Goal: Transaction & Acquisition: Purchase product/service

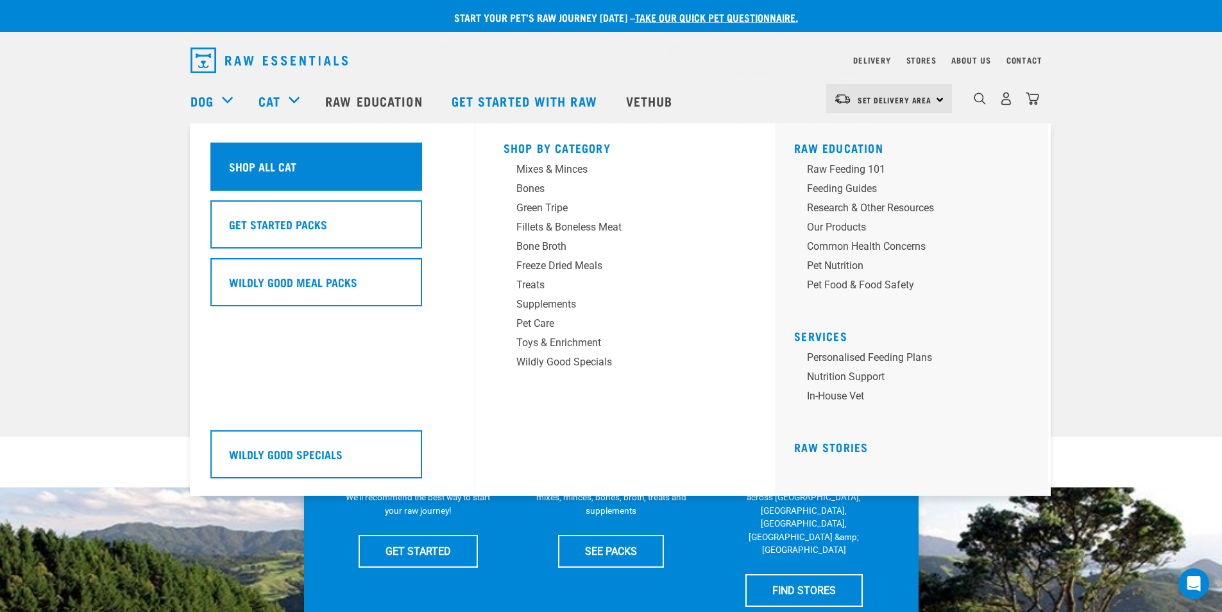
click at [263, 166] on h5 "Shop All Cat" at bounding box center [262, 166] width 67 height 17
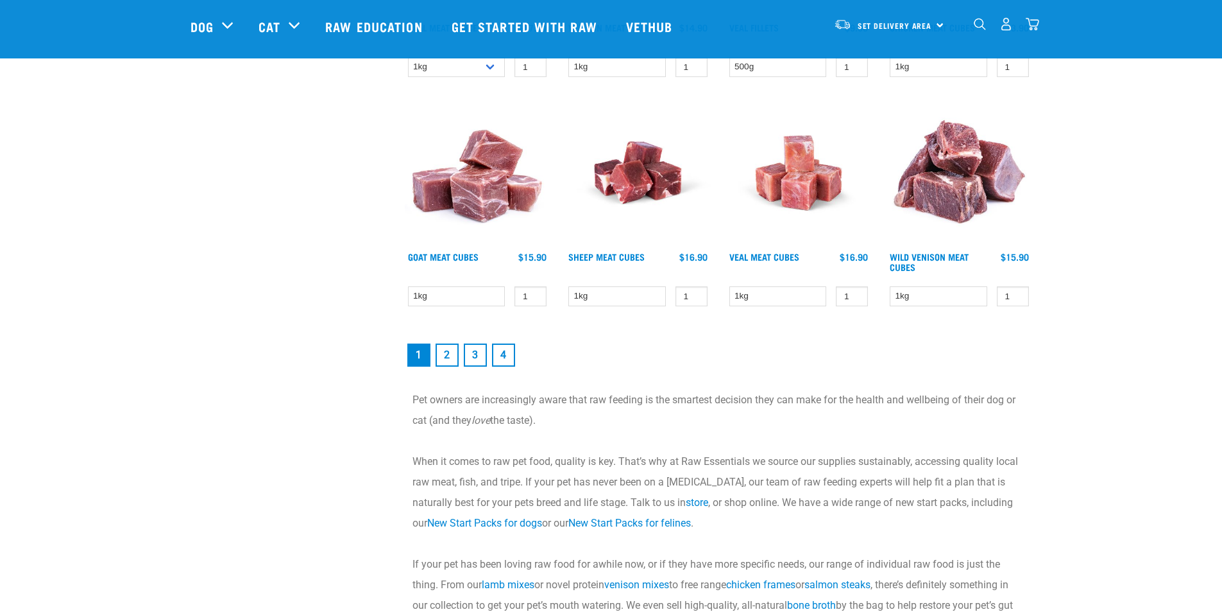
scroll to position [1925, 0]
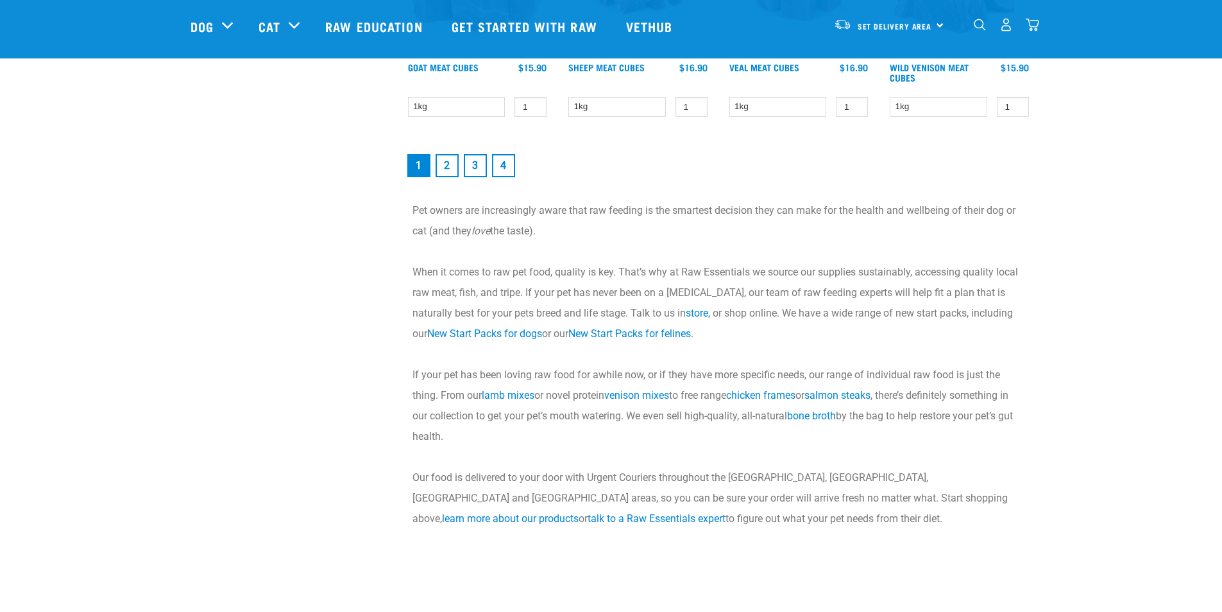
click at [448, 166] on link "2" at bounding box center [447, 165] width 23 height 23
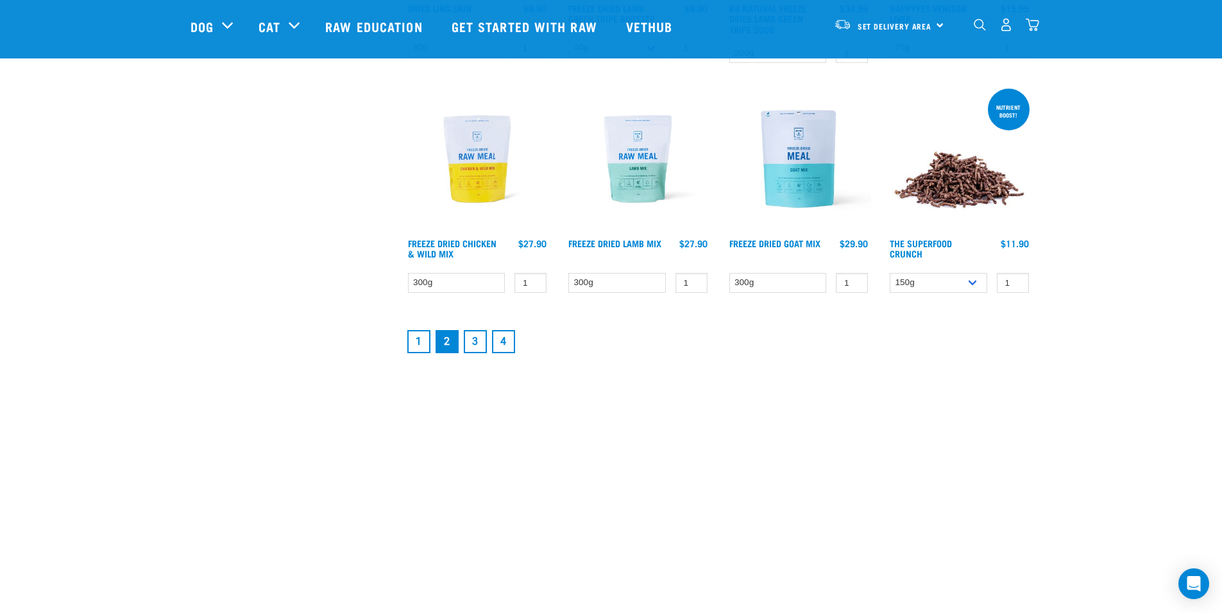
scroll to position [1733, 0]
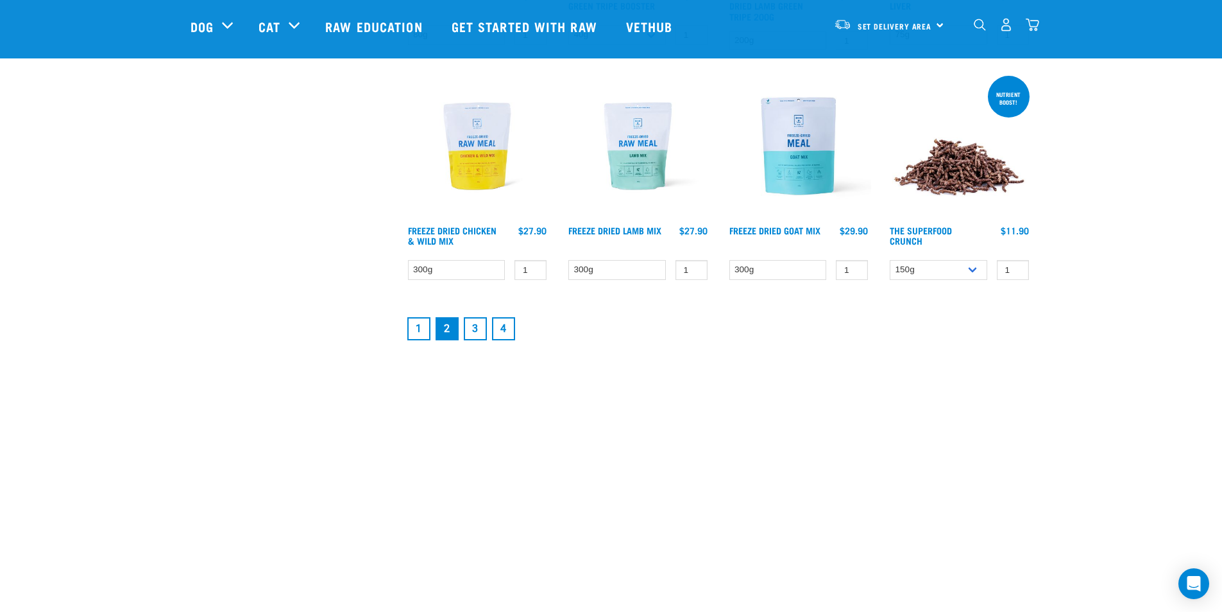
click at [479, 329] on link "3" at bounding box center [475, 328] width 23 height 23
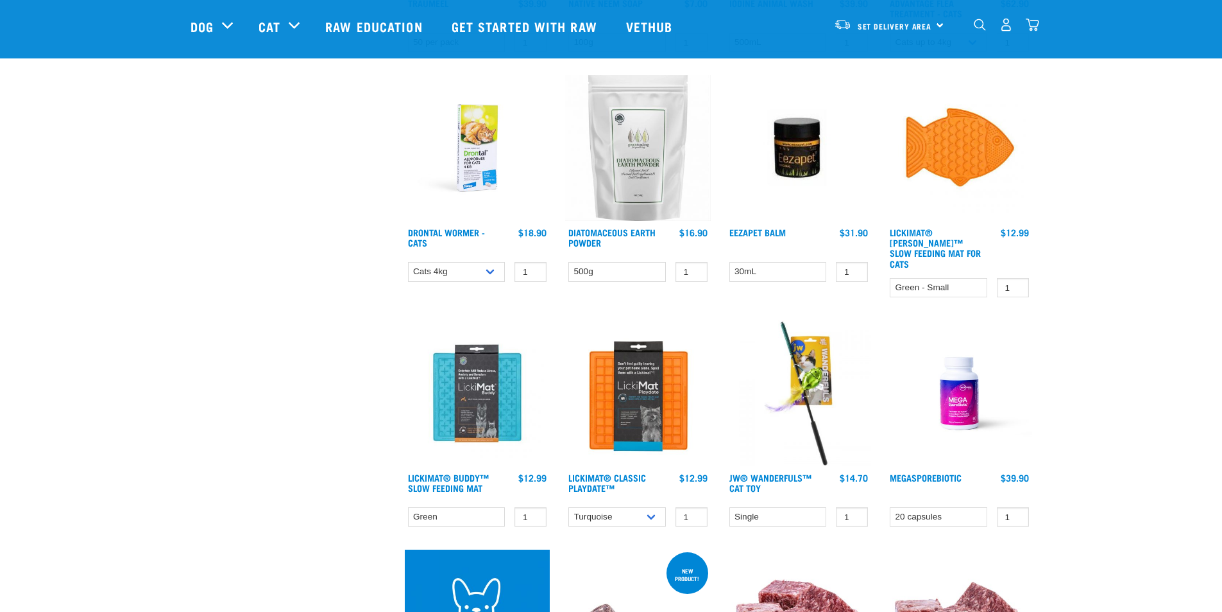
scroll to position [1540, 0]
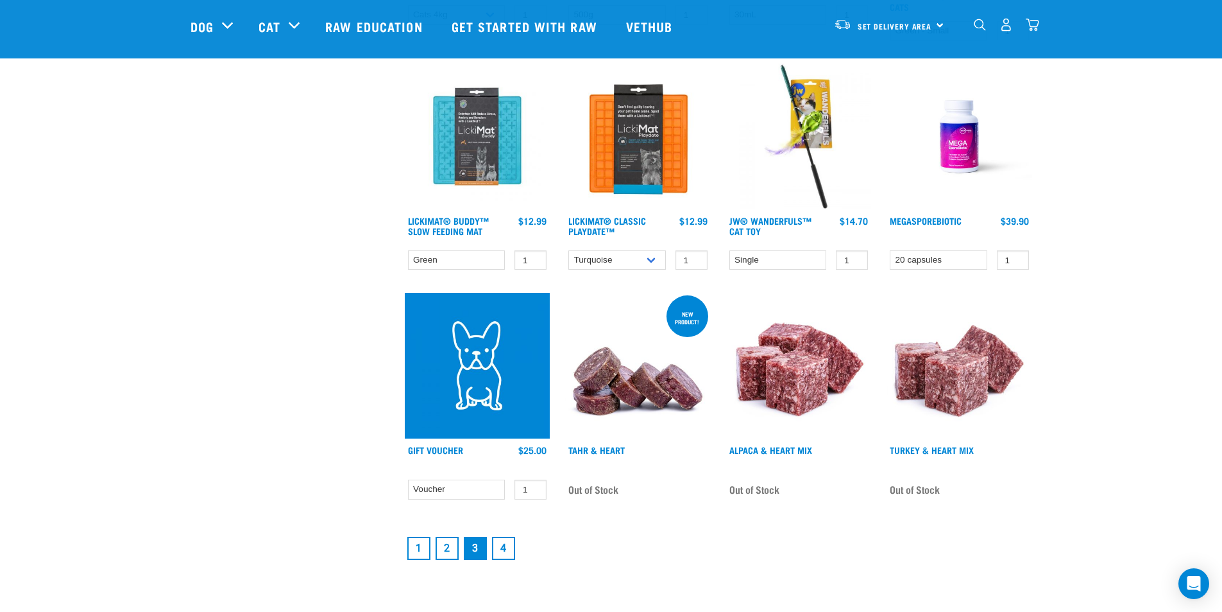
drag, startPoint x: 504, startPoint y: 537, endPoint x: 506, endPoint y: 526, distance: 11.7
click at [504, 536] on link "4" at bounding box center [503, 547] width 23 height 23
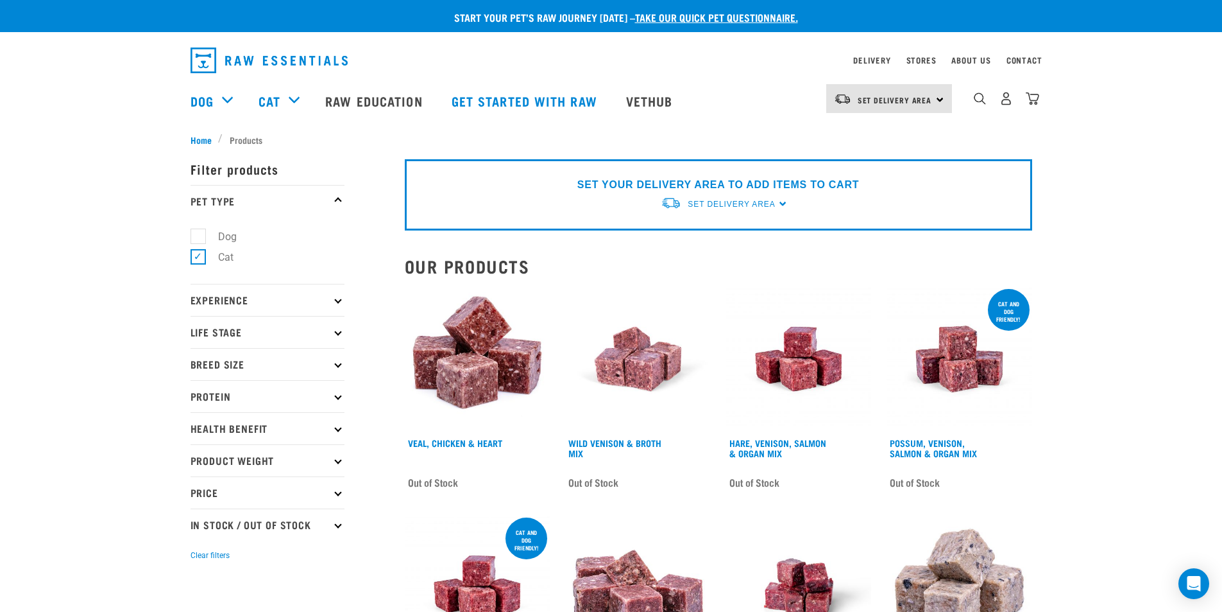
click at [198, 257] on label "Cat" at bounding box center [218, 257] width 41 height 16
click at [198, 257] on input "Cat" at bounding box center [195, 255] width 8 height 8
checkbox input "false"
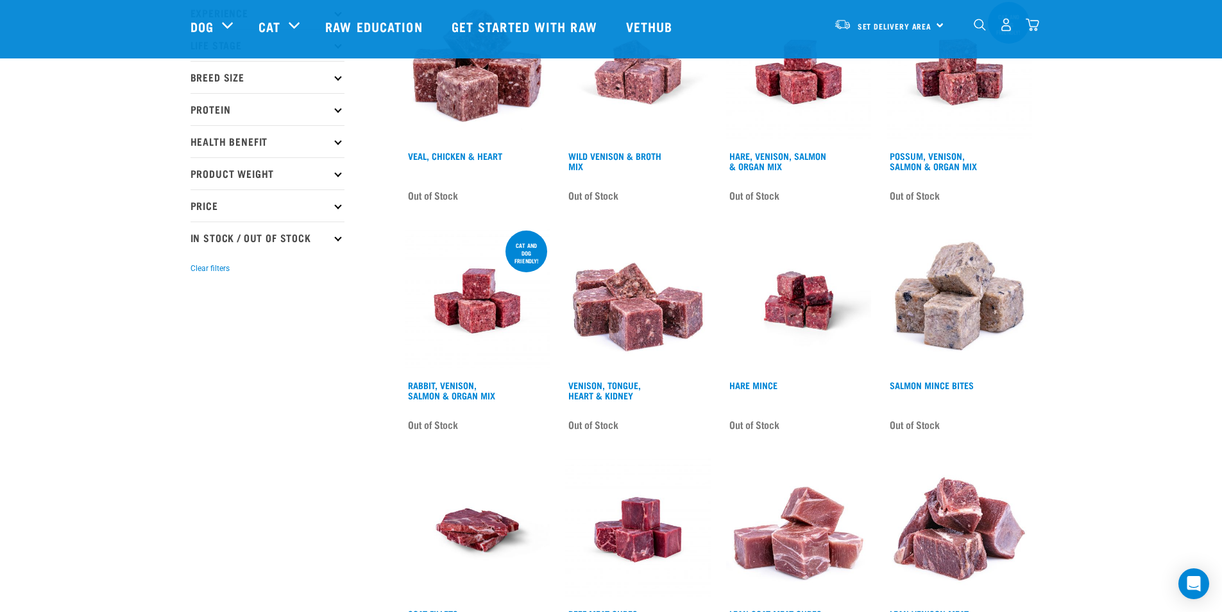
scroll to position [160, 0]
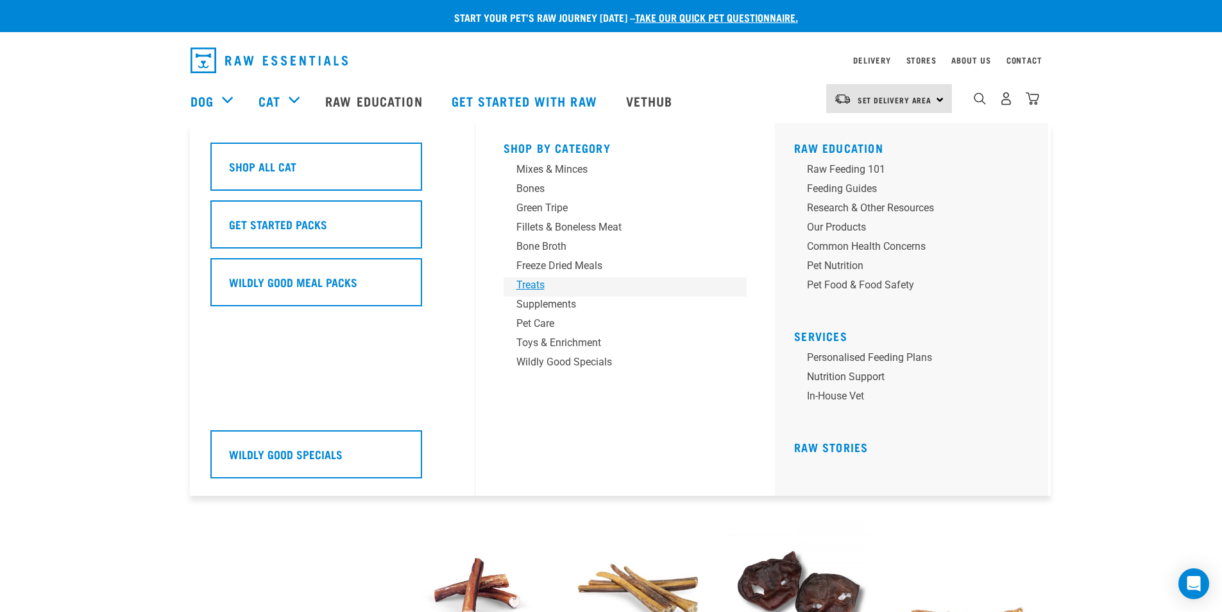
click at [535, 283] on div "Treats" at bounding box center [617, 284] width 200 height 15
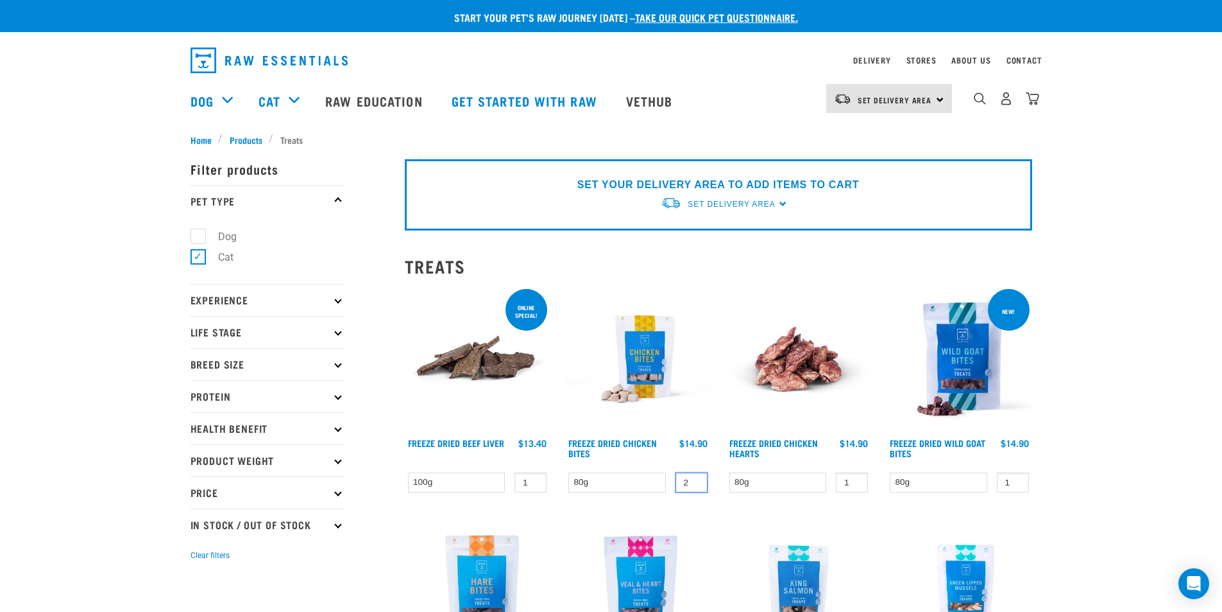
click at [696, 480] on input "2" at bounding box center [692, 482] width 32 height 20
click at [696, 480] on input "3" at bounding box center [692, 482] width 32 height 20
click at [696, 480] on input "4" at bounding box center [692, 482] width 32 height 20
click at [696, 480] on input "5" at bounding box center [692, 482] width 32 height 20
type input "6"
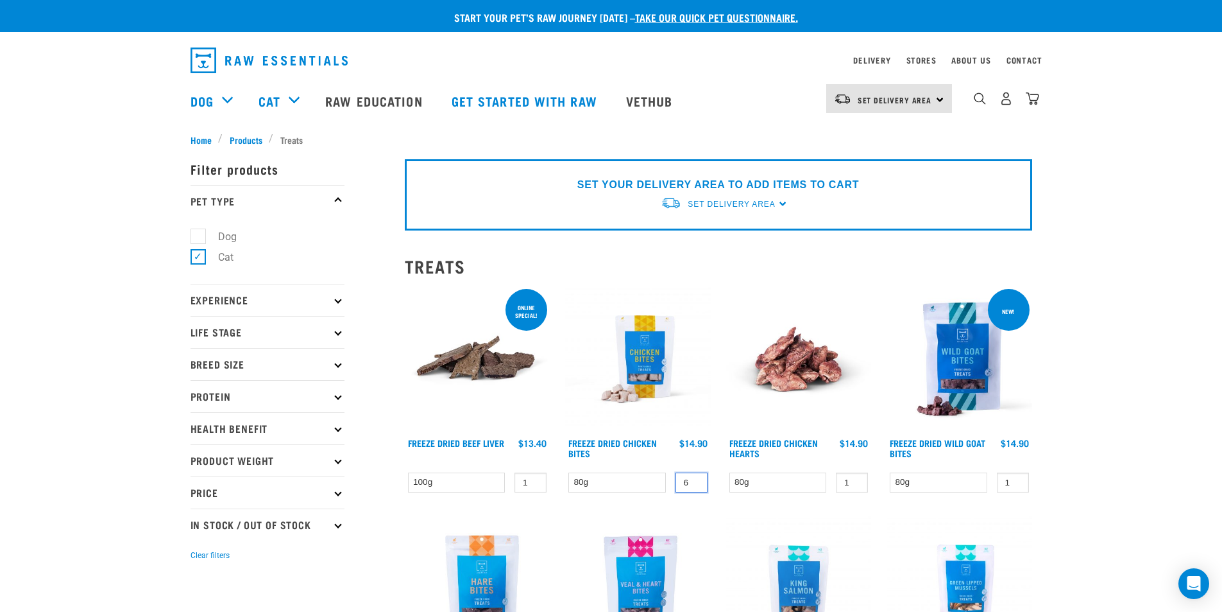
click at [696, 480] on input "6" at bounding box center [692, 482] width 32 height 20
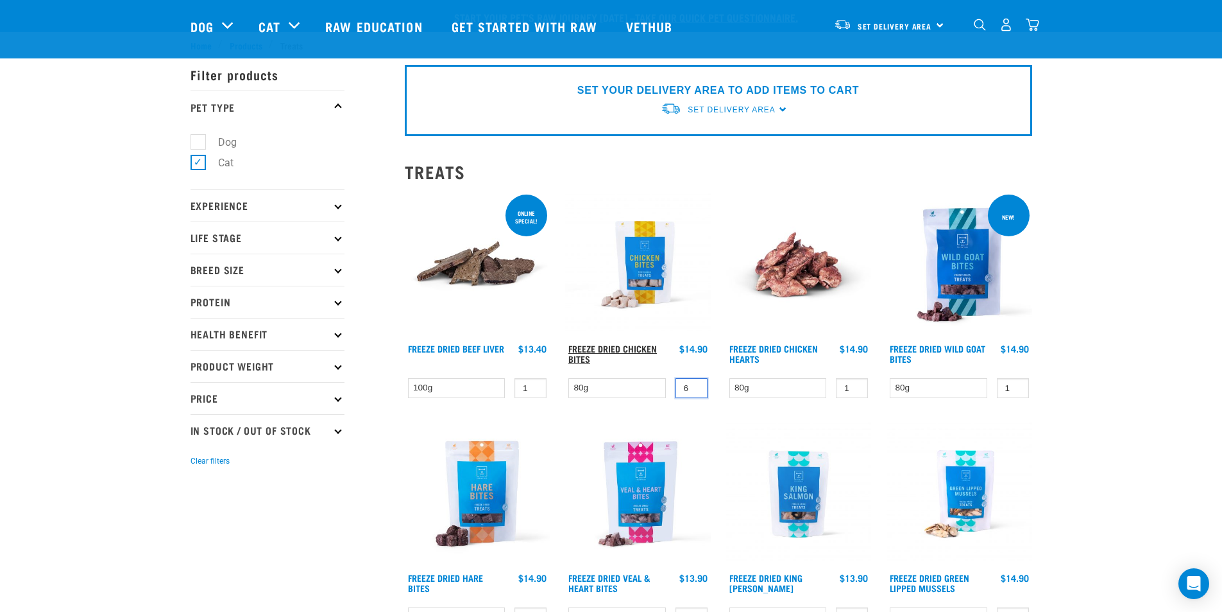
scroll to position [128, 0]
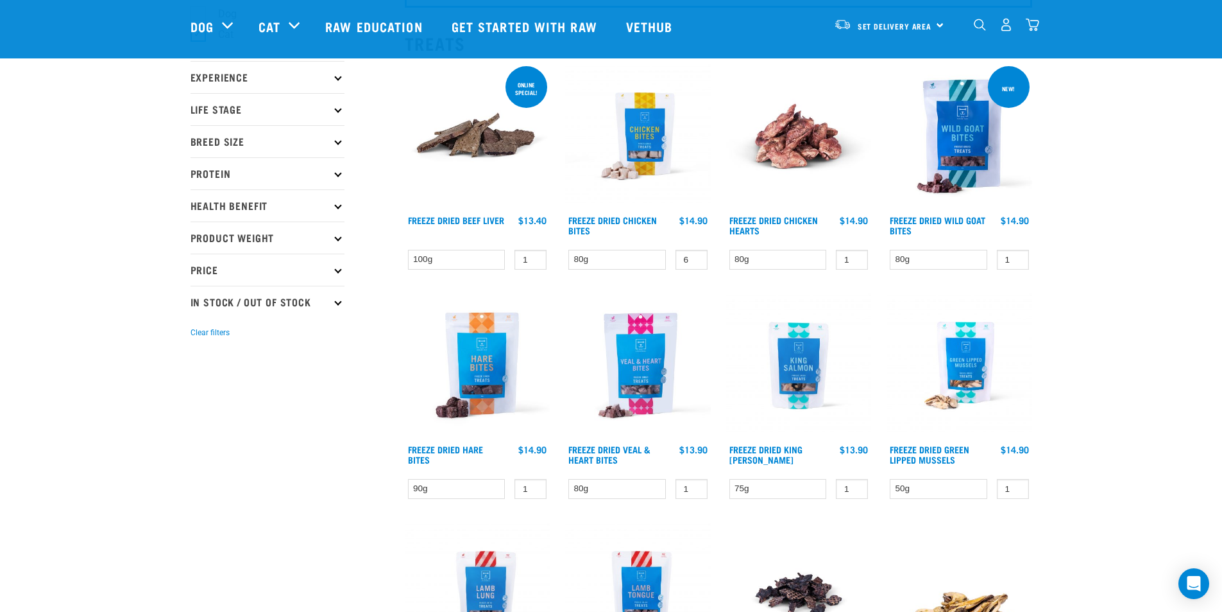
click at [1032, 25] on img "dropdown navigation" at bounding box center [1032, 24] width 13 height 13
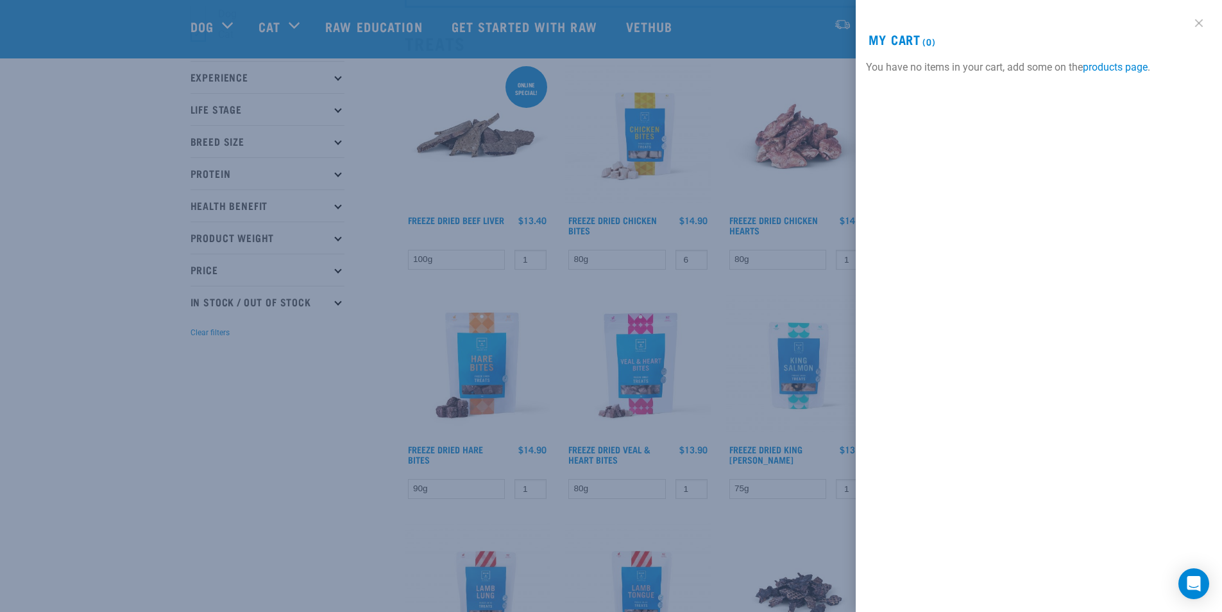
click at [1198, 26] on link at bounding box center [1199, 23] width 21 height 21
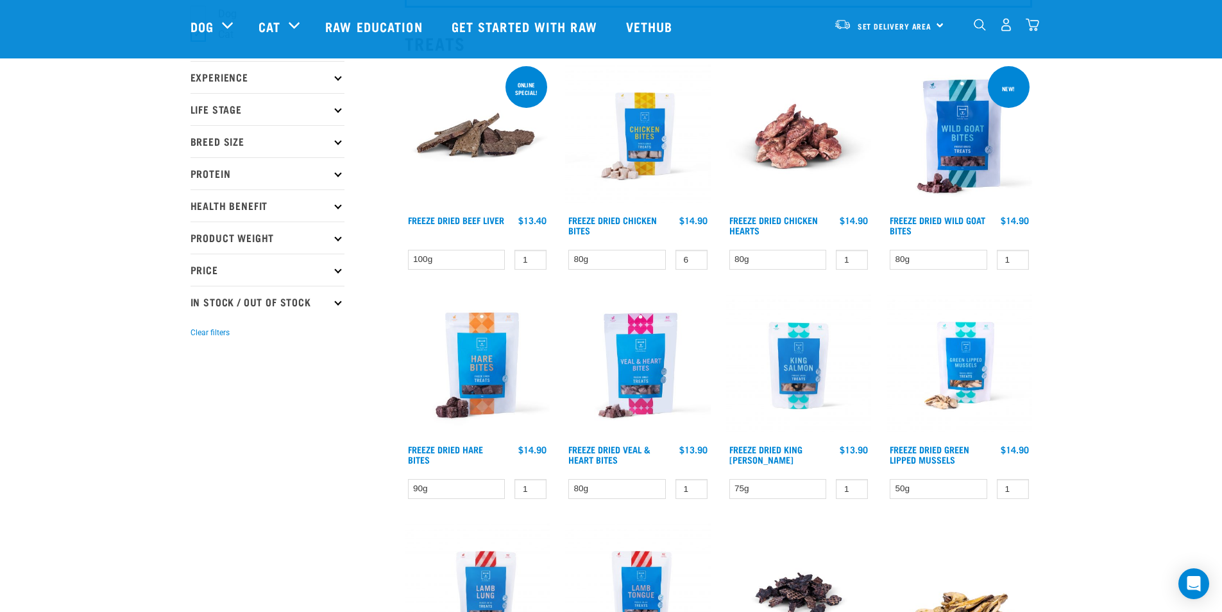
click at [649, 153] on img at bounding box center [638, 137] width 146 height 146
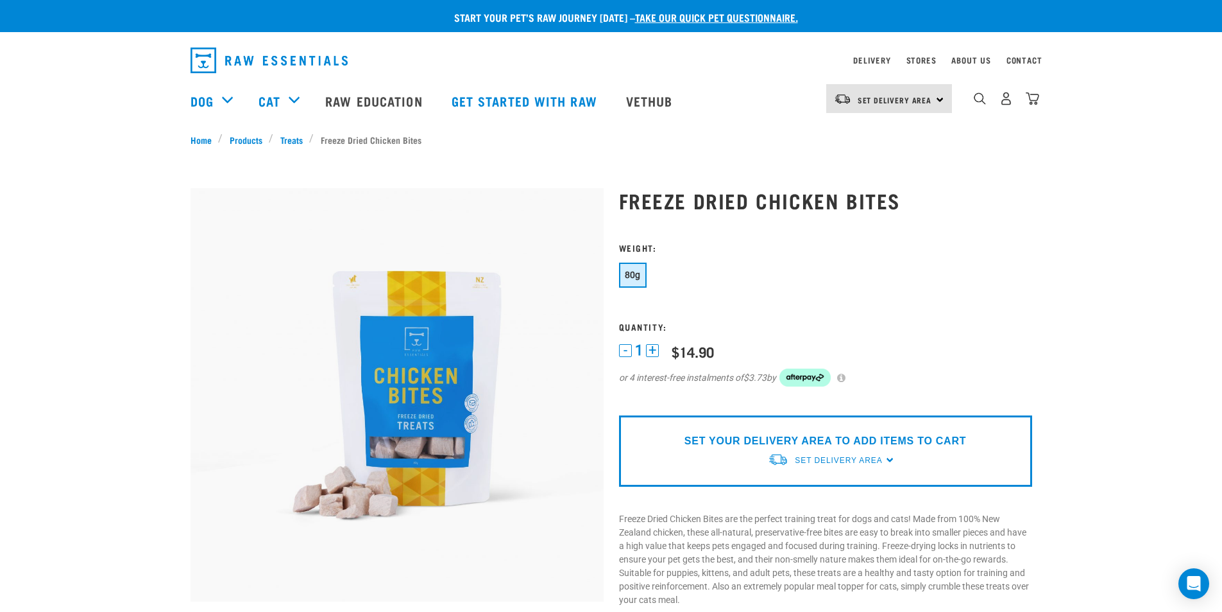
click at [654, 350] on button "+" at bounding box center [652, 350] width 13 height 13
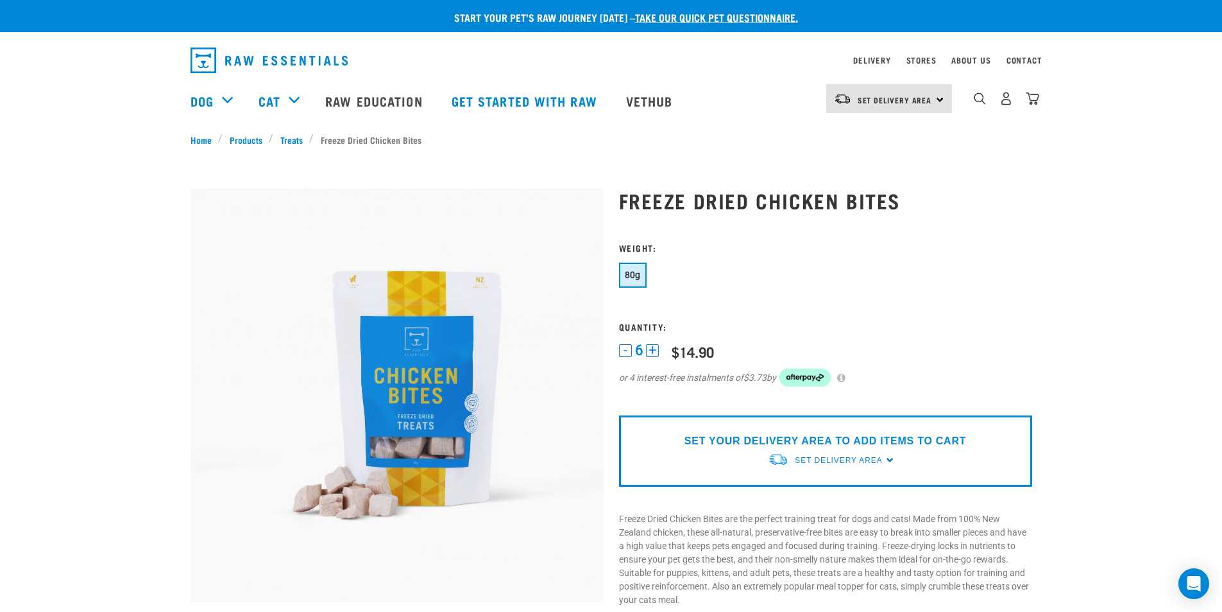
click at [654, 350] on button "+" at bounding box center [652, 350] width 13 height 13
click at [626, 349] on button "-" at bounding box center [625, 350] width 13 height 13
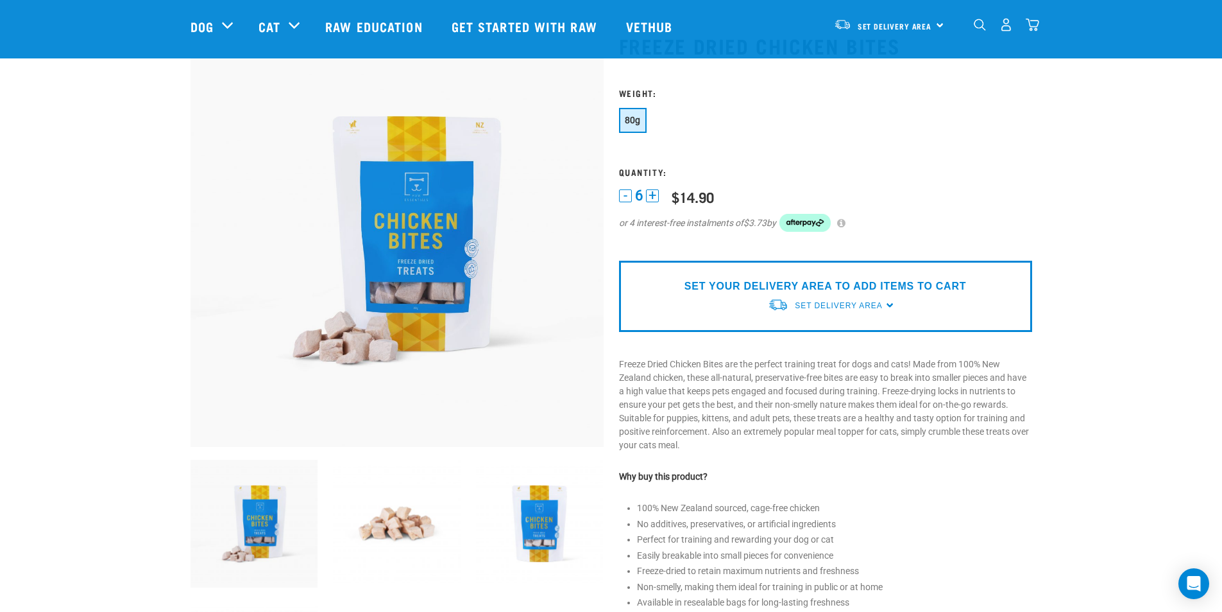
scroll to position [193, 0]
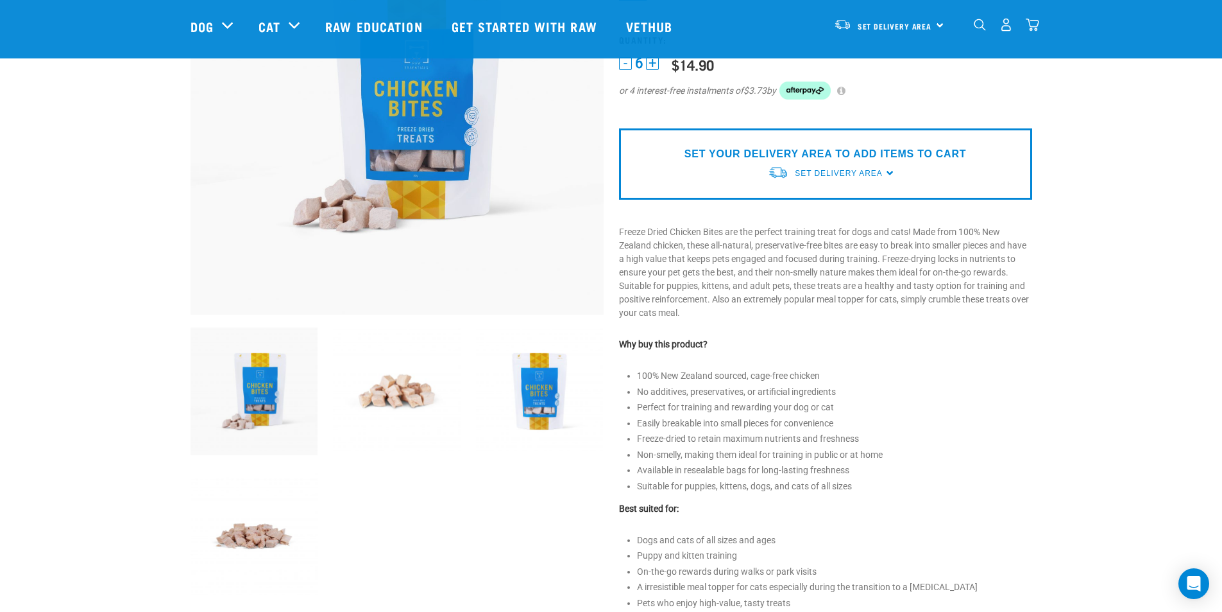
click at [890, 172] on div "SET YOUR DELIVERY AREA TO ADD ITEMS TO CART Set Delivery Area North Island Sout…" at bounding box center [825, 163] width 413 height 71
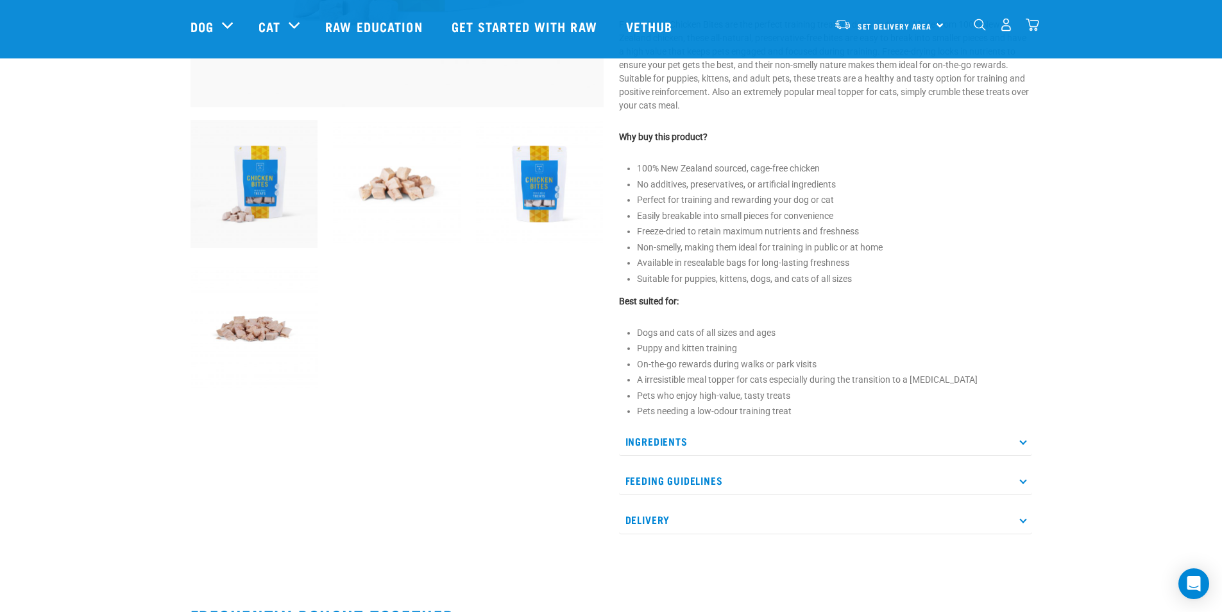
scroll to position [578, 0]
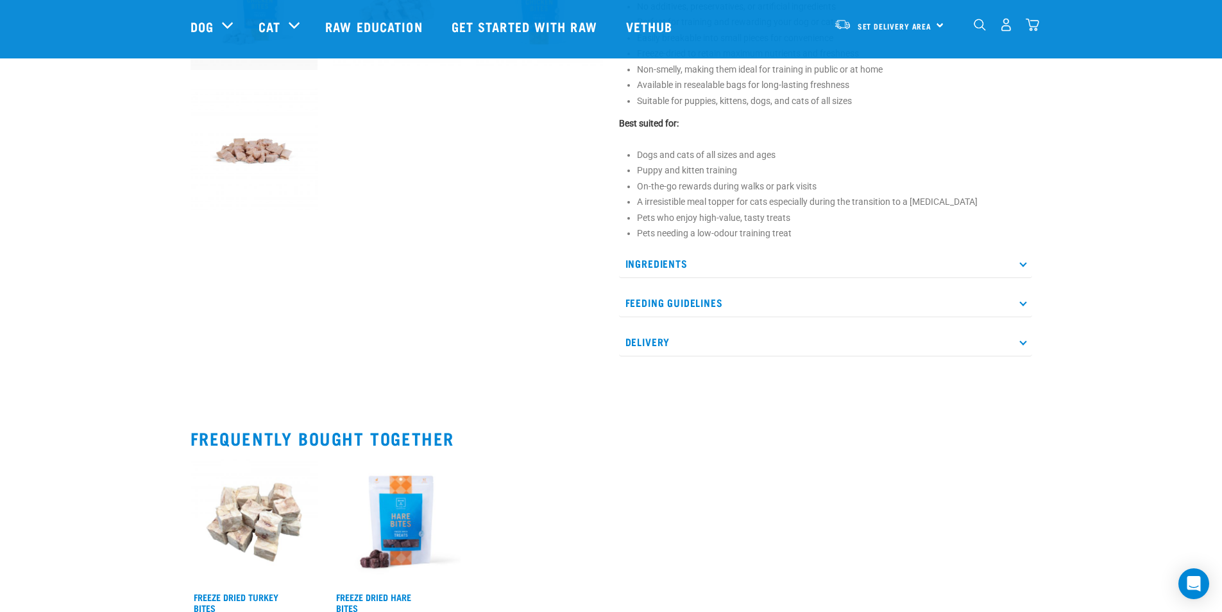
click at [1019, 343] on p "Delivery" at bounding box center [825, 341] width 413 height 29
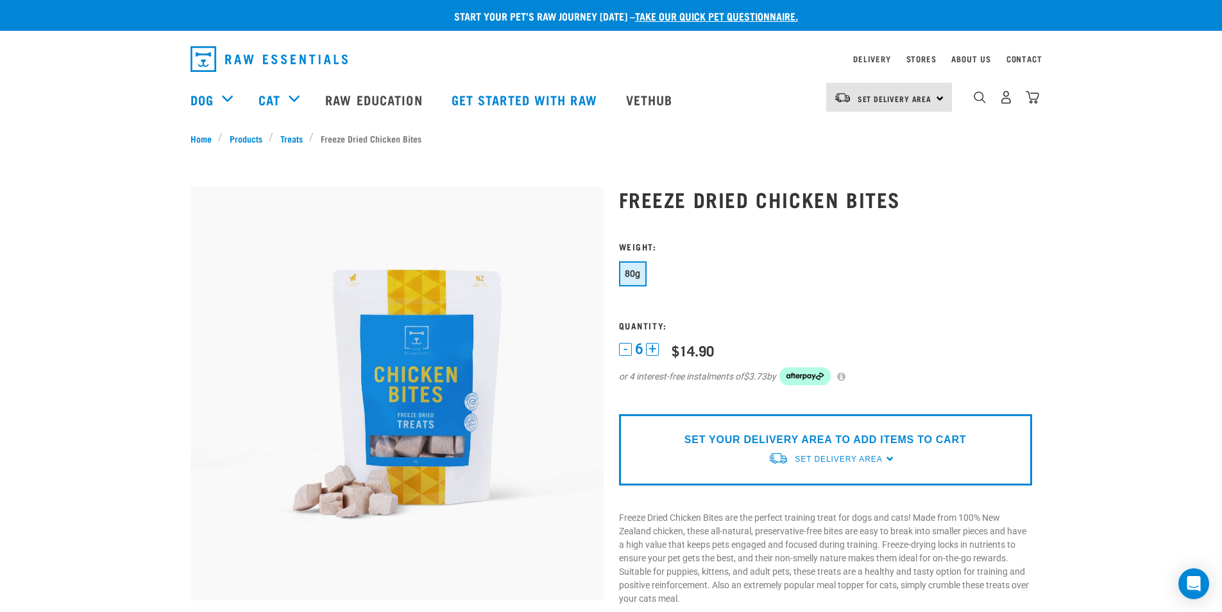
scroll to position [0, 0]
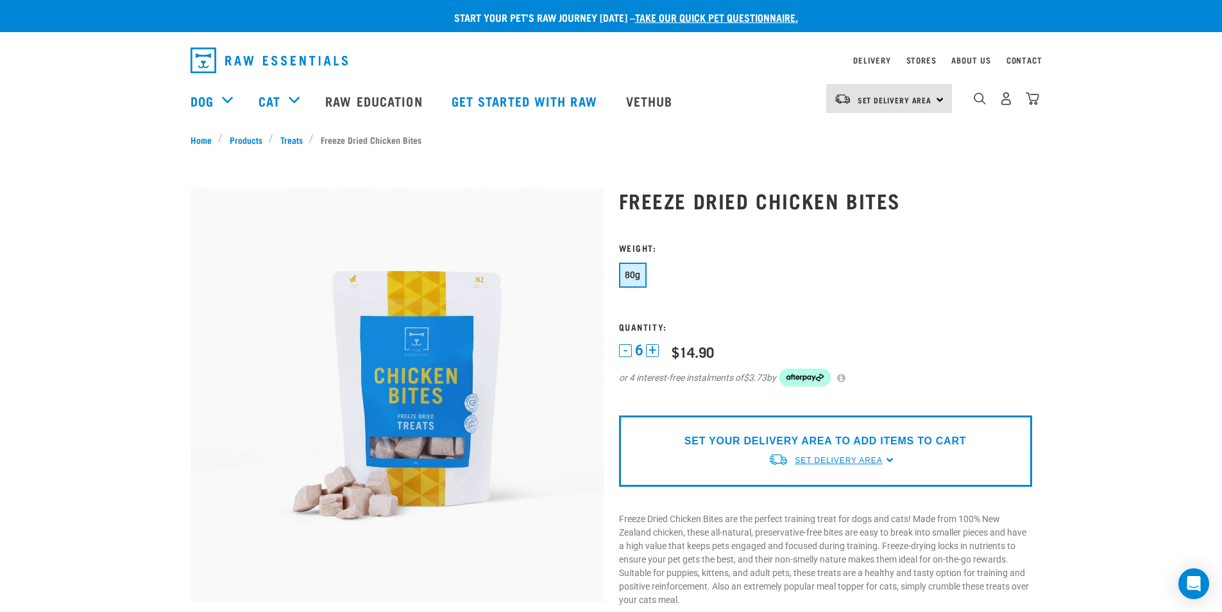
click at [819, 459] on span "Set Delivery Area" at bounding box center [838, 460] width 87 height 9
click at [787, 496] on link "[GEOGRAPHIC_DATA]" at bounding box center [832, 489] width 128 height 21
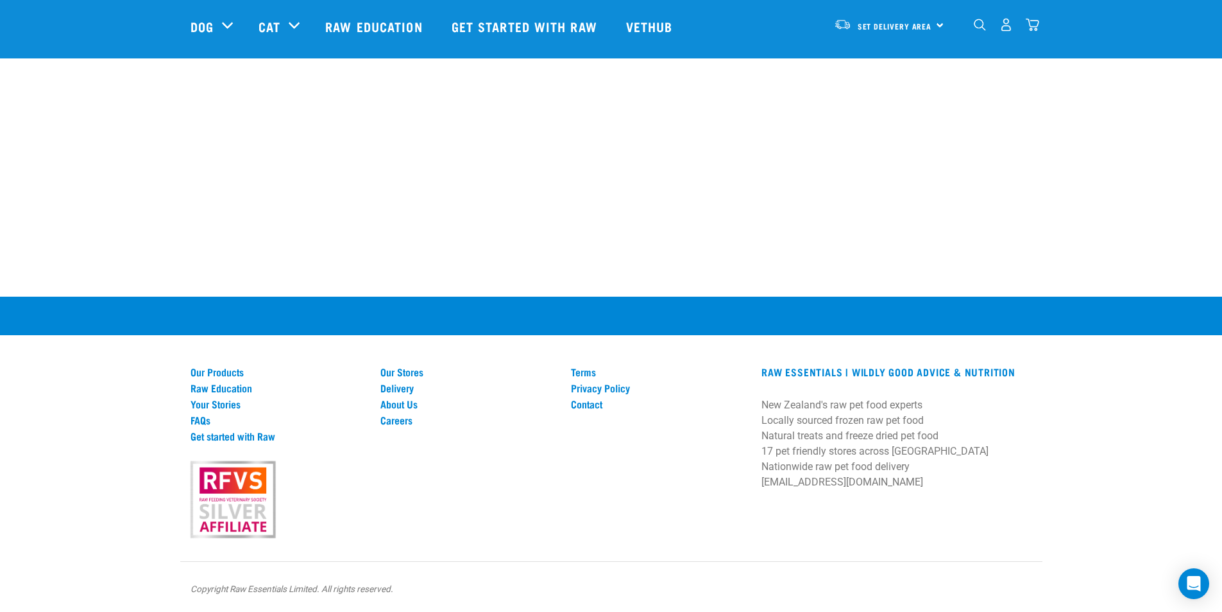
scroll to position [1342, 0]
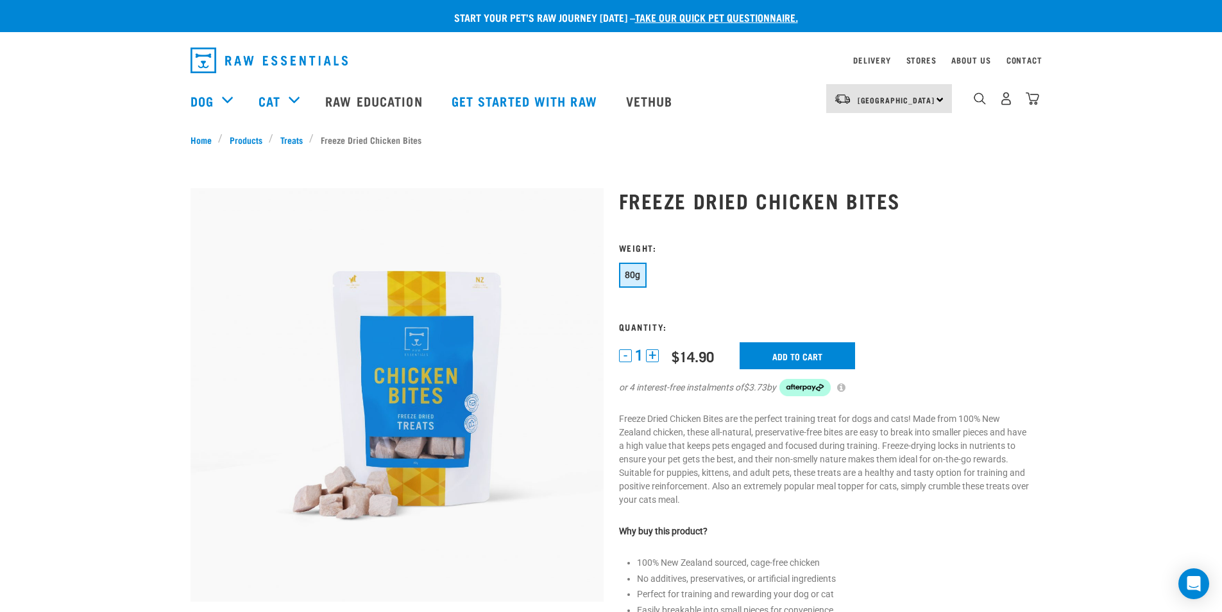
click at [657, 359] on button "+" at bounding box center [652, 355] width 13 height 13
click at [654, 356] on button "+" at bounding box center [652, 355] width 13 height 13
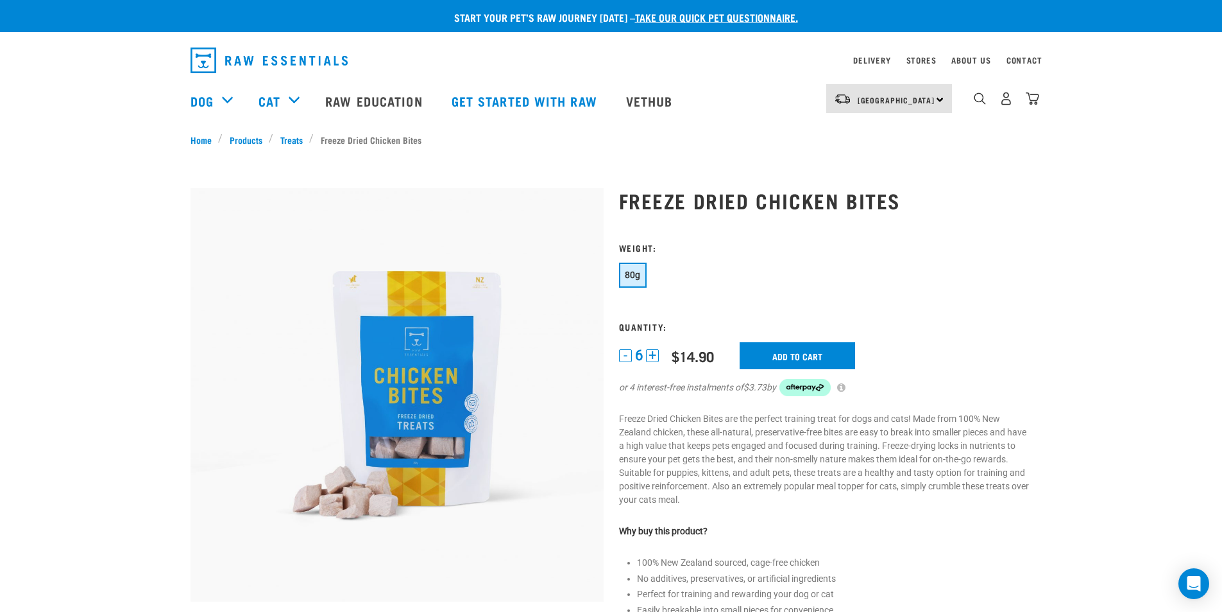
click at [654, 356] on button "+" at bounding box center [652, 355] width 13 height 13
click at [627, 352] on button "-" at bounding box center [625, 355] width 13 height 13
click at [783, 354] on input "Add to cart" at bounding box center [798, 355] width 116 height 27
click at [626, 357] on button "-" at bounding box center [625, 355] width 13 height 13
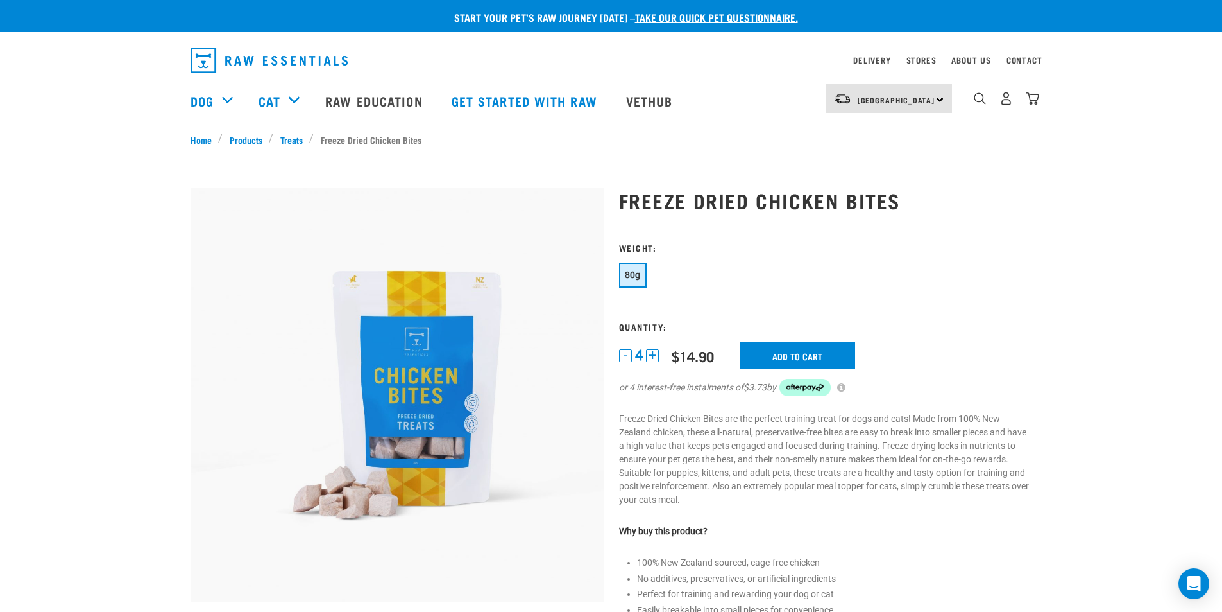
click at [626, 357] on button "-" at bounding box center [625, 355] width 13 height 13
click at [786, 356] on input "Add to cart" at bounding box center [798, 355] width 116 height 27
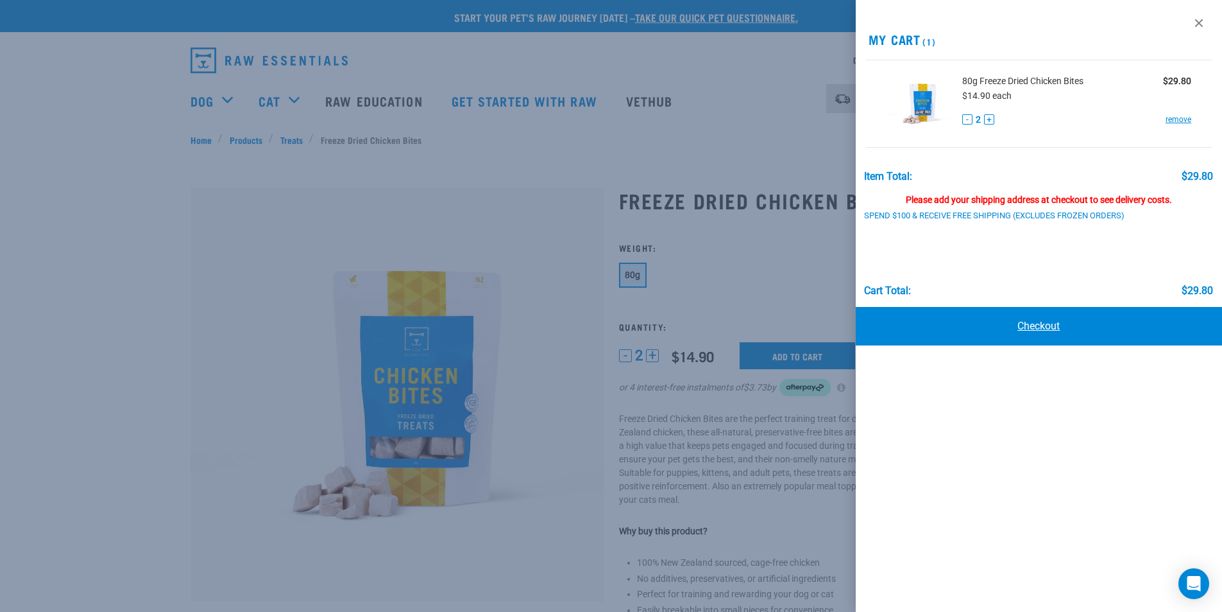
click at [1026, 320] on link "Checkout" at bounding box center [1039, 326] width 367 height 39
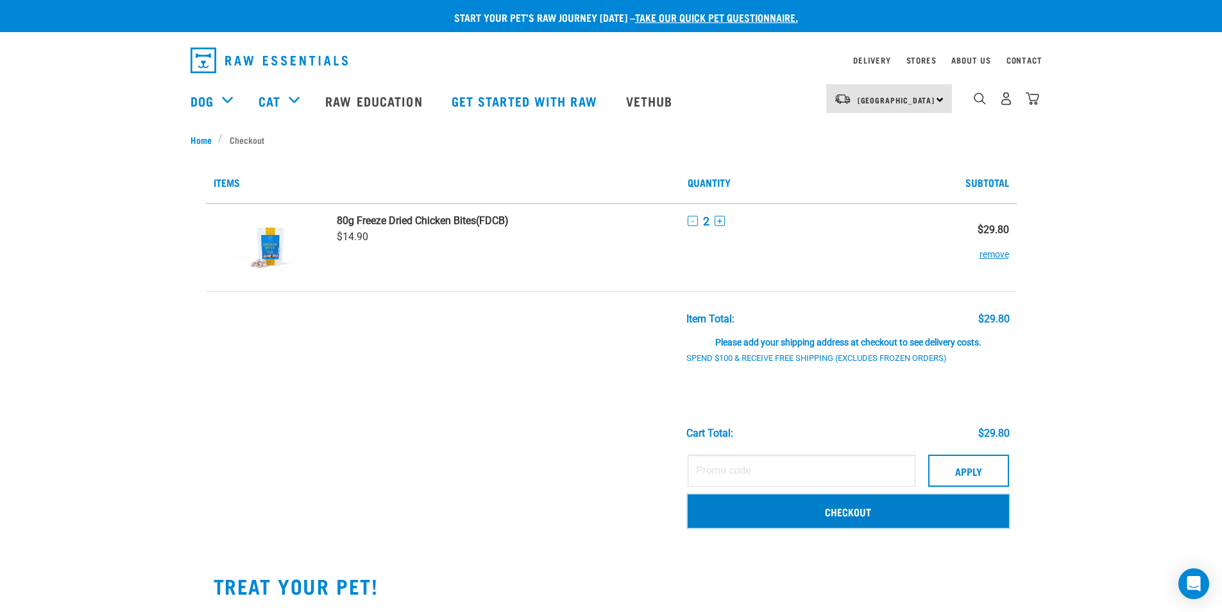
click at [864, 513] on link "Checkout" at bounding box center [848, 510] width 321 height 33
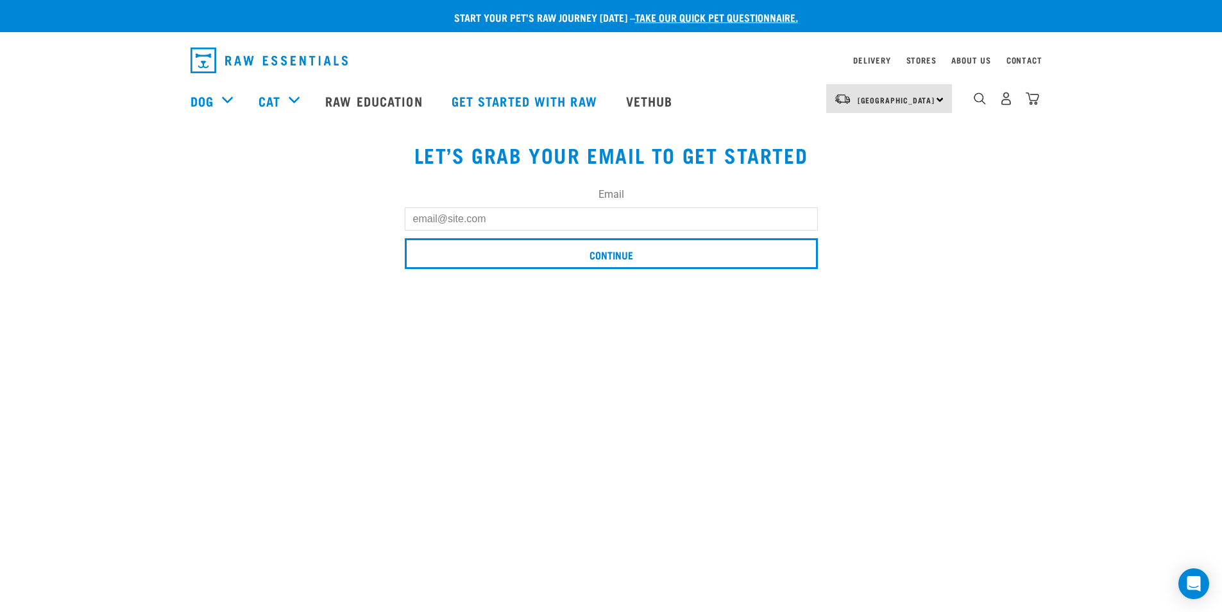
click at [523, 216] on input "Email" at bounding box center [611, 218] width 413 height 23
type input "di.wayneo@xtra.co.nz"
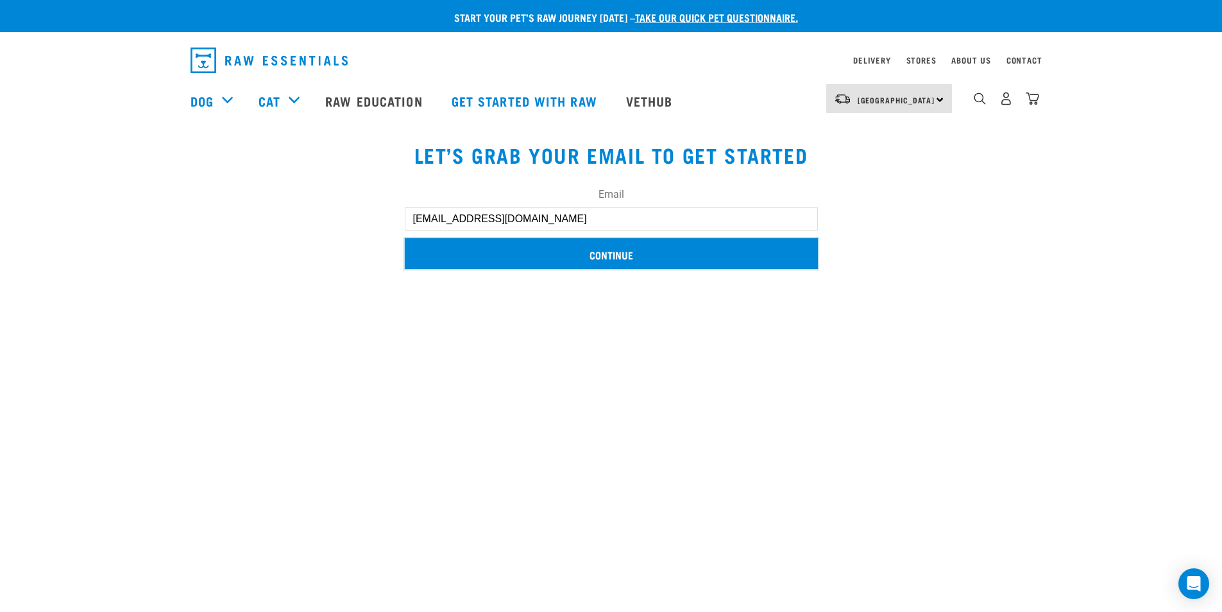
click at [615, 256] on input "Continue" at bounding box center [611, 253] width 413 height 31
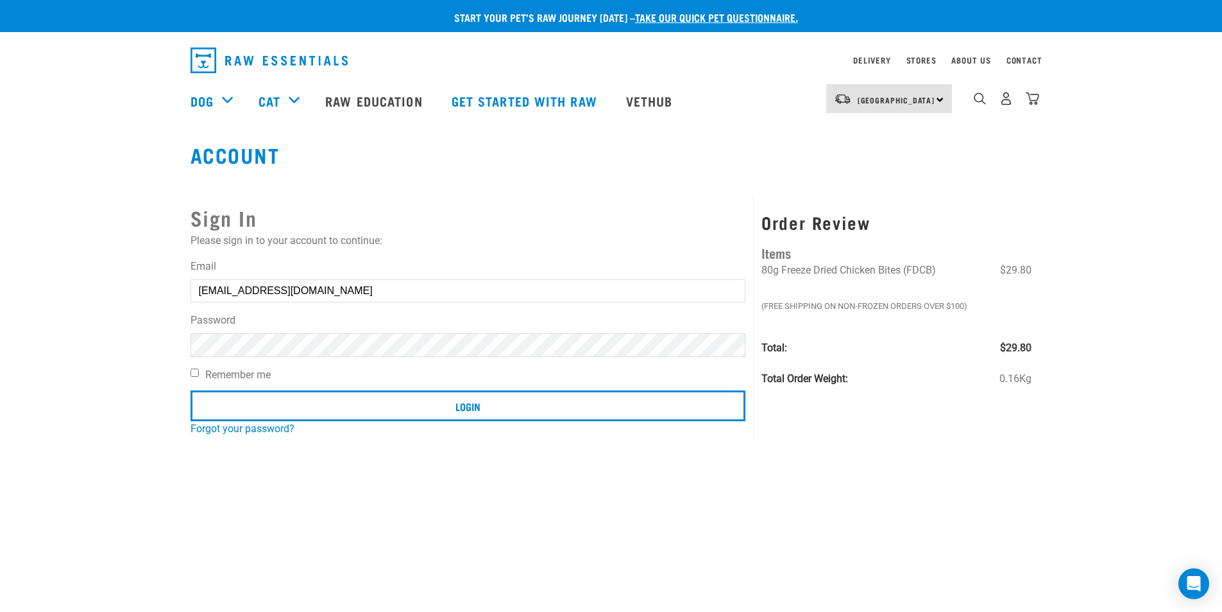
click at [201, 377] on label "Remember me" at bounding box center [469, 374] width 556 height 15
click at [199, 377] on input "Remember me" at bounding box center [195, 372] width 8 height 8
checkbox input "true"
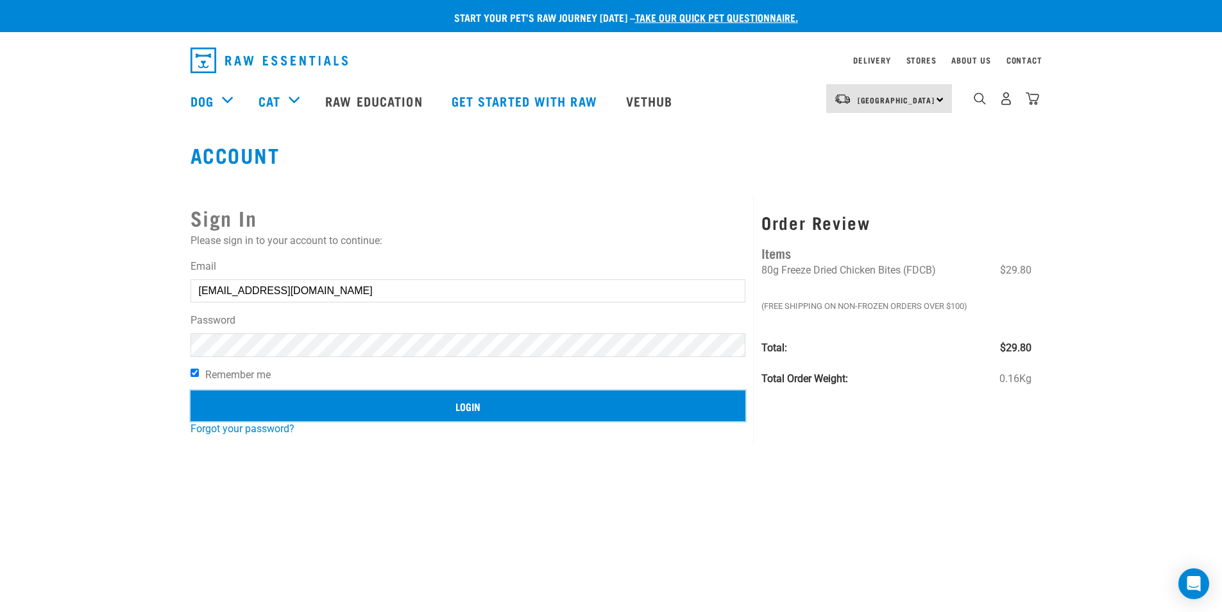
click at [449, 404] on input "Login" at bounding box center [469, 405] width 556 height 31
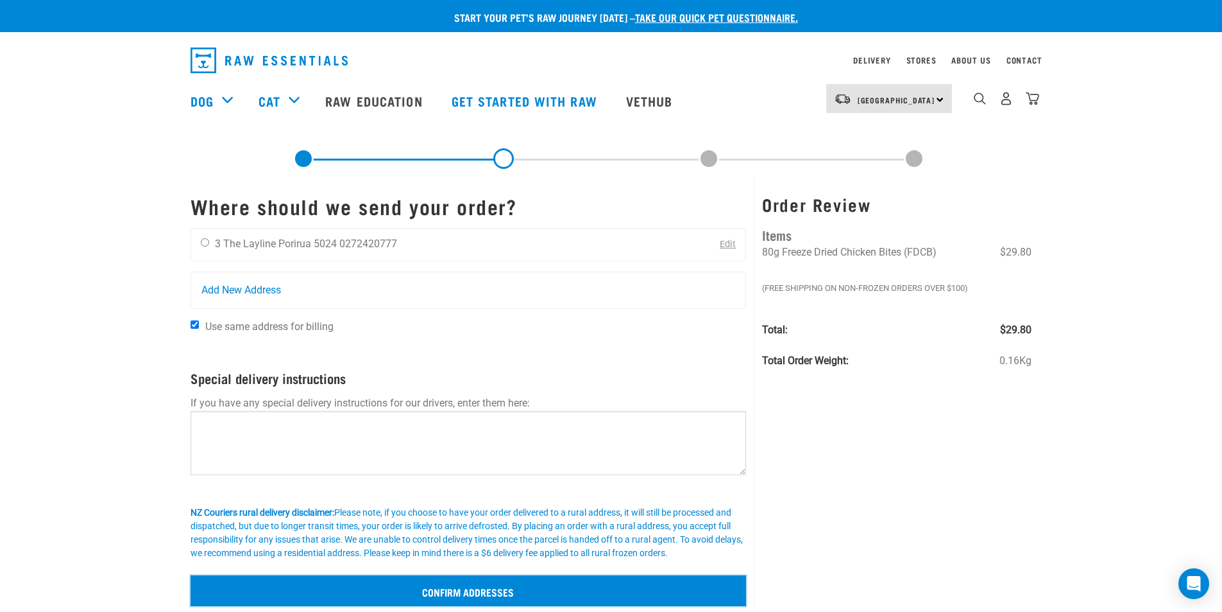
click at [474, 594] on input "Confirm addresses" at bounding box center [469, 590] width 556 height 31
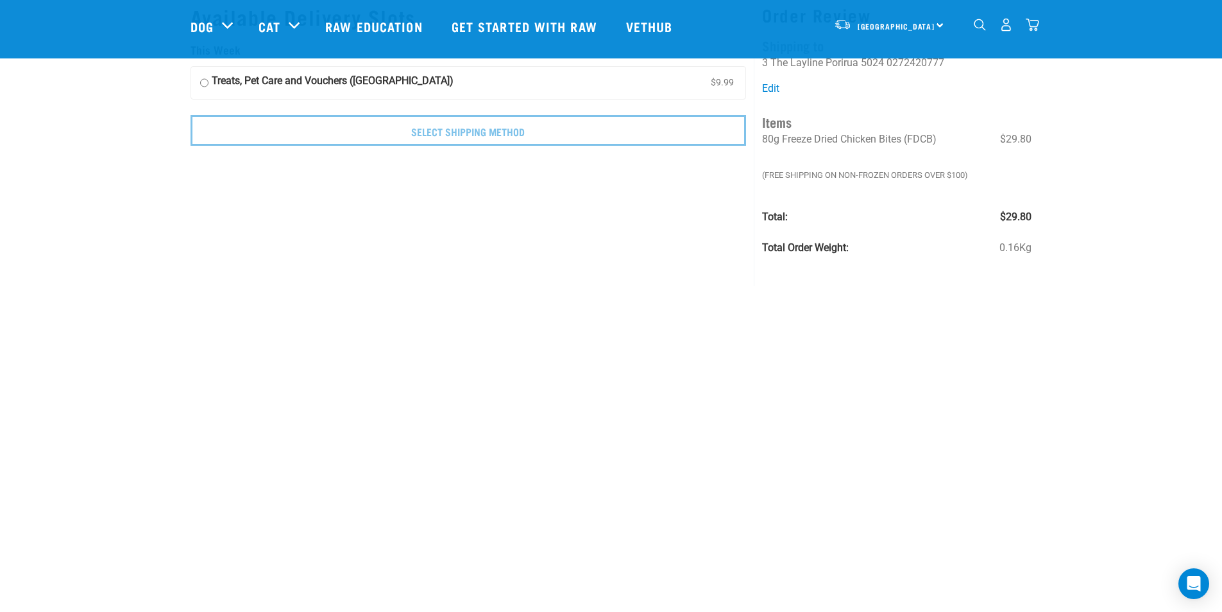
scroll to position [64, 0]
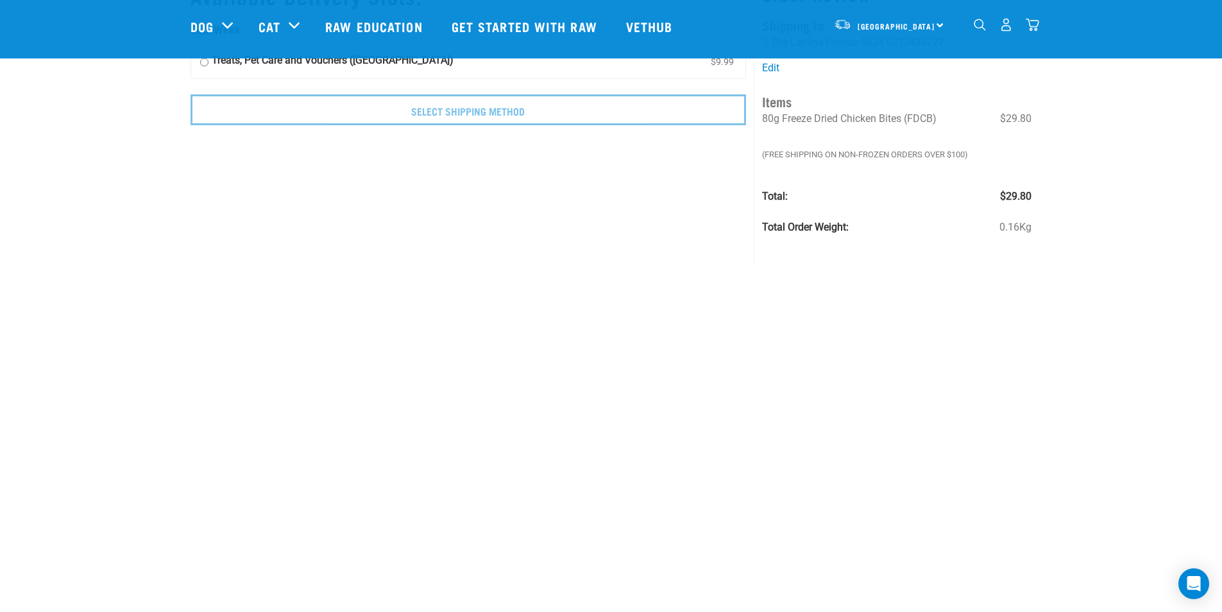
click at [1036, 254] on div "Order Review Shipping to Dianne O’Donnell 3 The Layline Porirua 5024 0272420777…" at bounding box center [897, 116] width 286 height 298
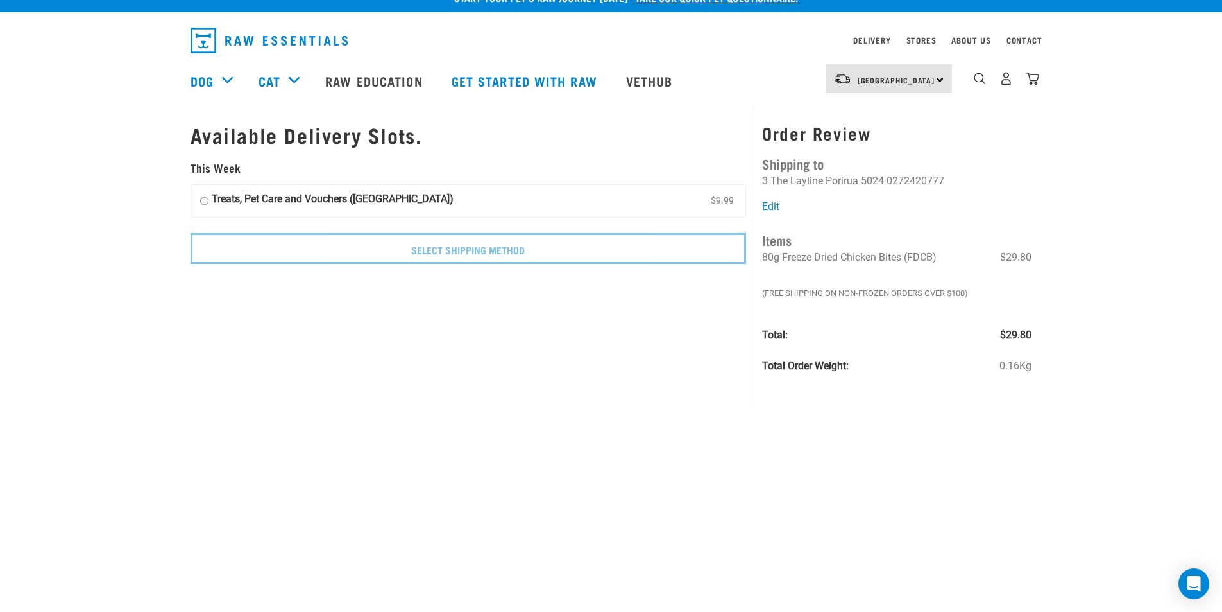
scroll to position [0, 0]
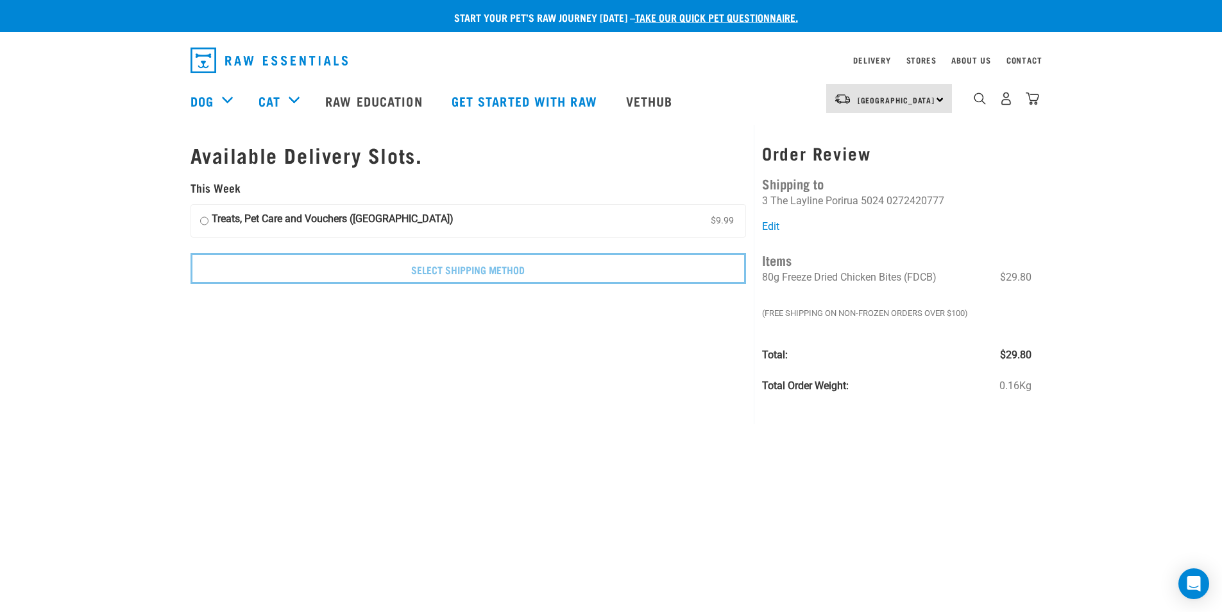
click at [205, 220] on input "Treats, Pet Care and Vouchers (North Island) $9.99" at bounding box center [204, 220] width 8 height 19
radio input "true"
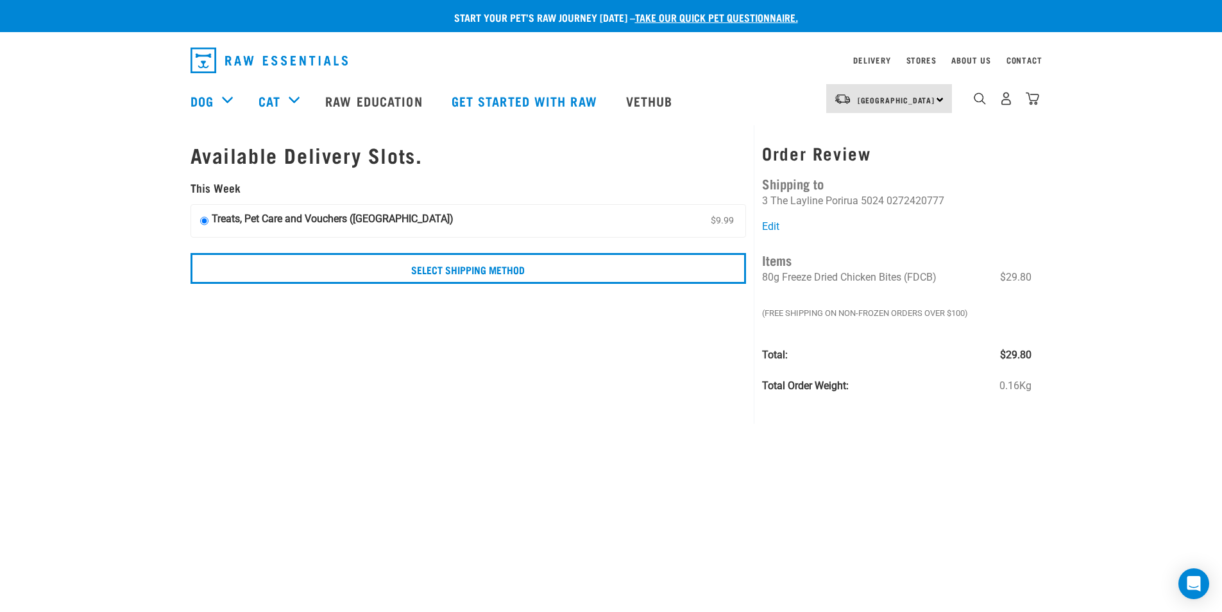
click at [205, 222] on input "Treats, Pet Care and Vouchers (North Island) $9.99" at bounding box center [204, 220] width 8 height 19
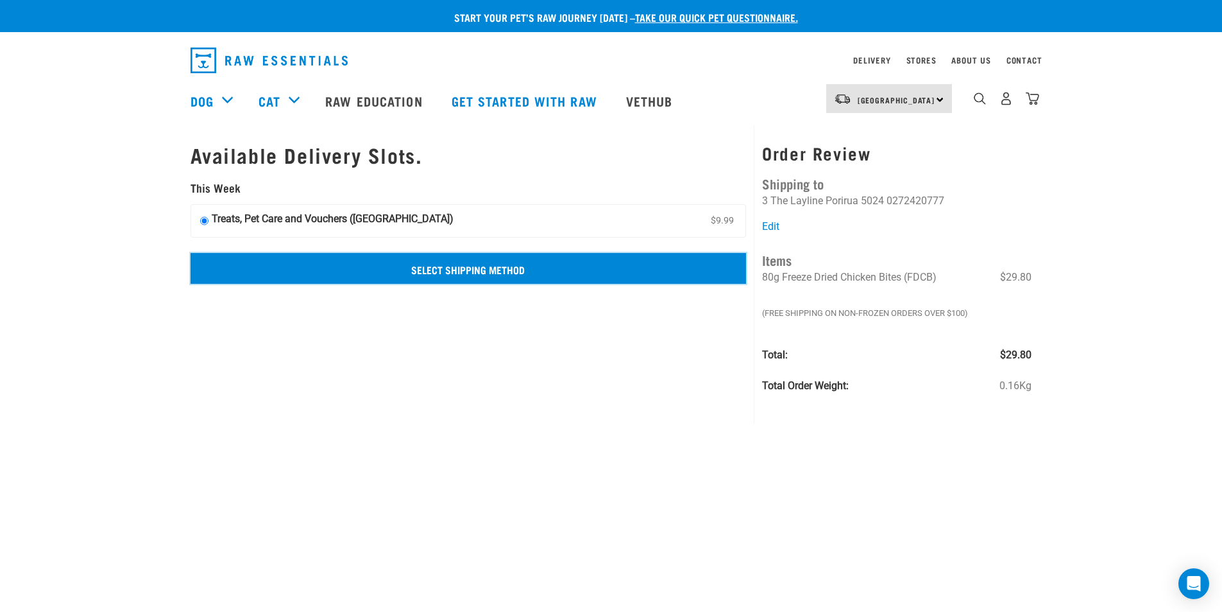
click at [511, 270] on input "Select Shipping Method" at bounding box center [469, 268] width 556 height 31
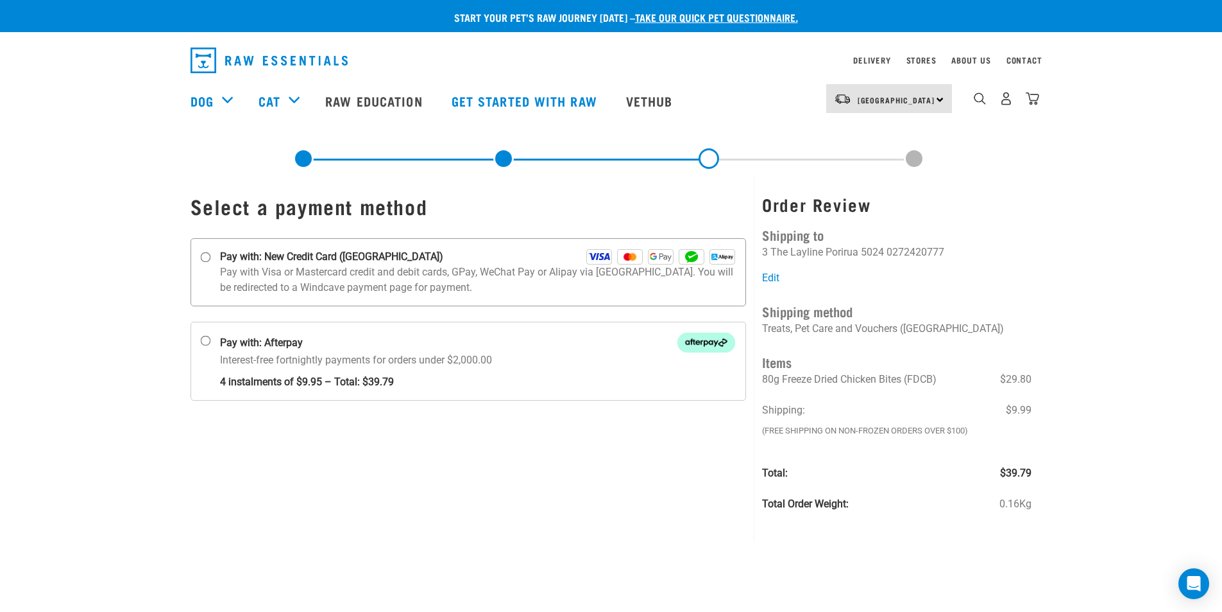
click at [200, 250] on label "Pay with: New Credit Card ([GEOGRAPHIC_DATA])" at bounding box center [469, 272] width 556 height 68
click at [200, 252] on input "Pay with: New Credit Card ([GEOGRAPHIC_DATA])" at bounding box center [205, 257] width 10 height 10
radio input "true"
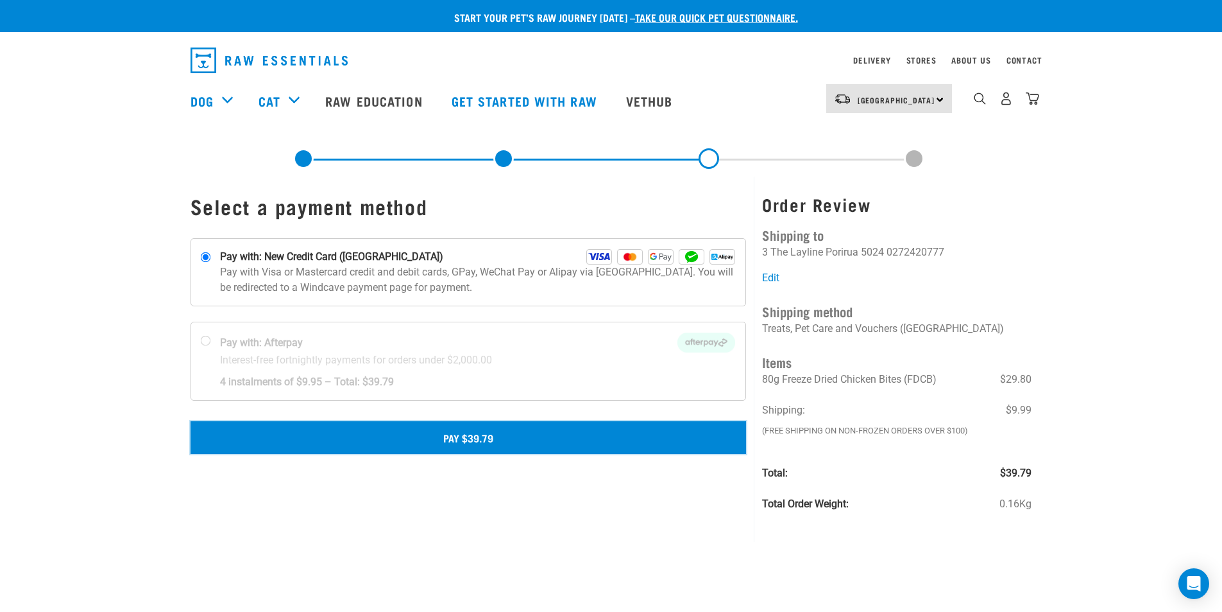
click at [466, 440] on button "Pay $39.79" at bounding box center [469, 437] width 556 height 32
